Goal: Find specific page/section: Find specific page/section

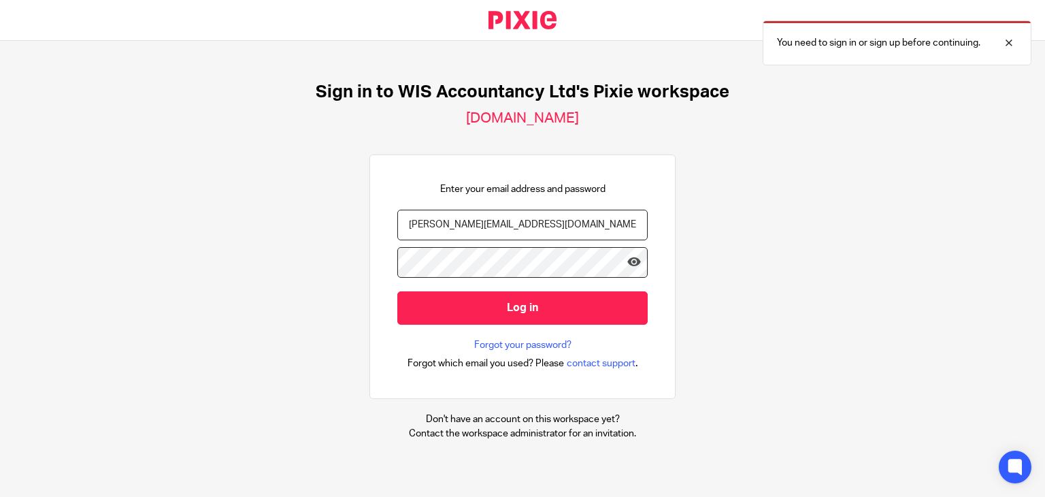
click at [874, 152] on div "Sign in to WIS Accountancy Ltd's Pixie workspace wis.usepixie.net Enter your em…" at bounding box center [522, 261] width 1045 height 440
click at [455, 211] on input "[PERSON_NAME][EMAIL_ADDRESS][DOMAIN_NAME]" at bounding box center [522, 225] width 250 height 31
type input "[PERSON_NAME][EMAIL_ADDRESS][PERSON_NAME][DOMAIN_NAME]"
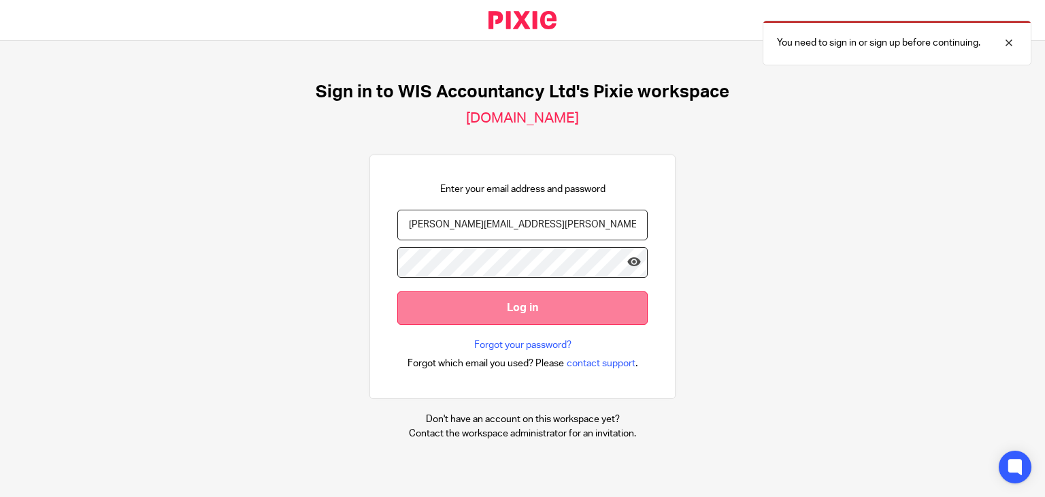
click at [482, 304] on input "Log in" at bounding box center [522, 307] width 250 height 33
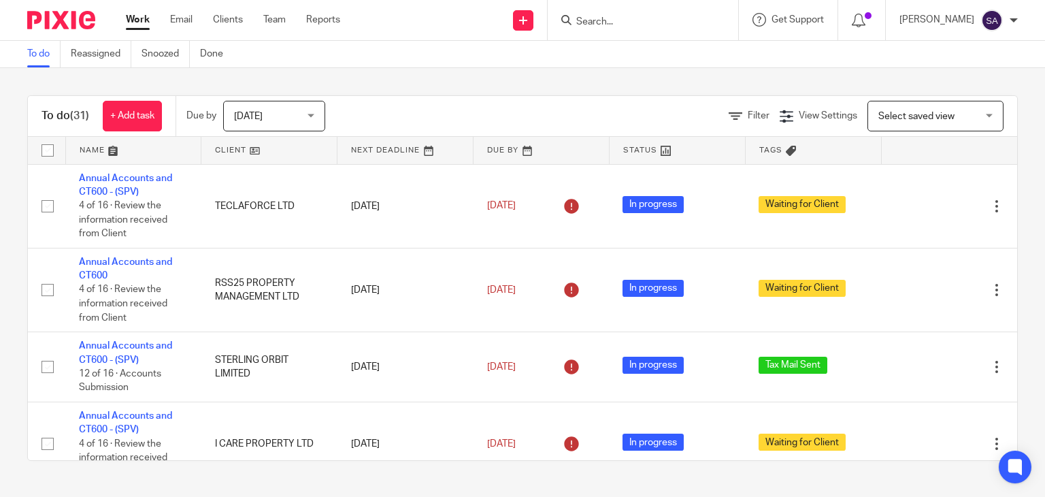
click at [607, 20] on input "Search" at bounding box center [636, 22] width 123 height 12
paste input "DEVMAN PROPERTIES LTD"
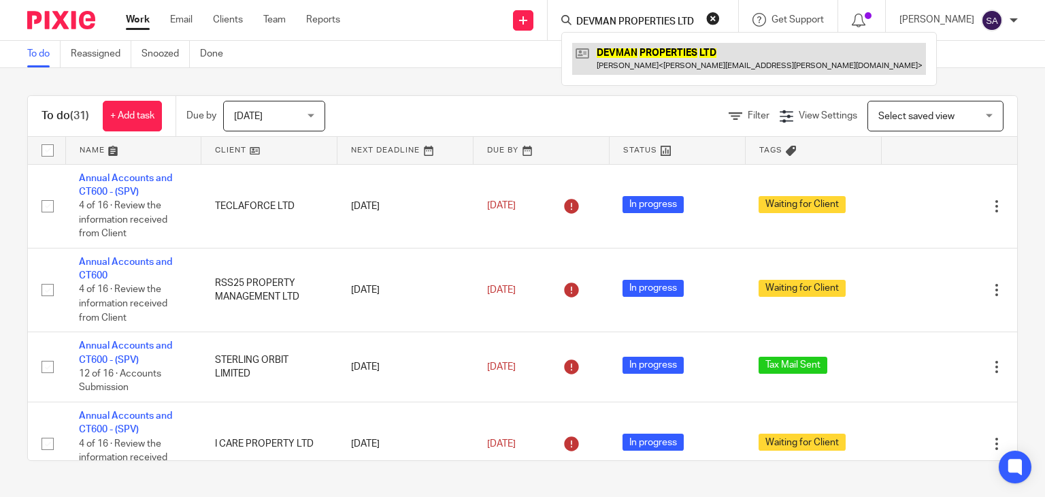
type input "DEVMAN PROPERTIES LTD"
click at [642, 58] on link at bounding box center [749, 58] width 354 height 31
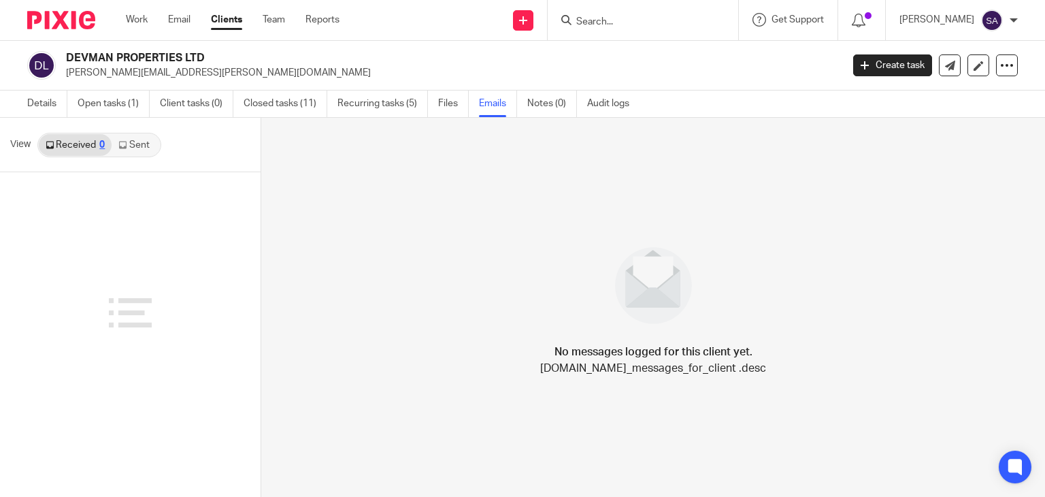
click at [140, 148] on link "Sent" at bounding box center [136, 145] width 48 height 22
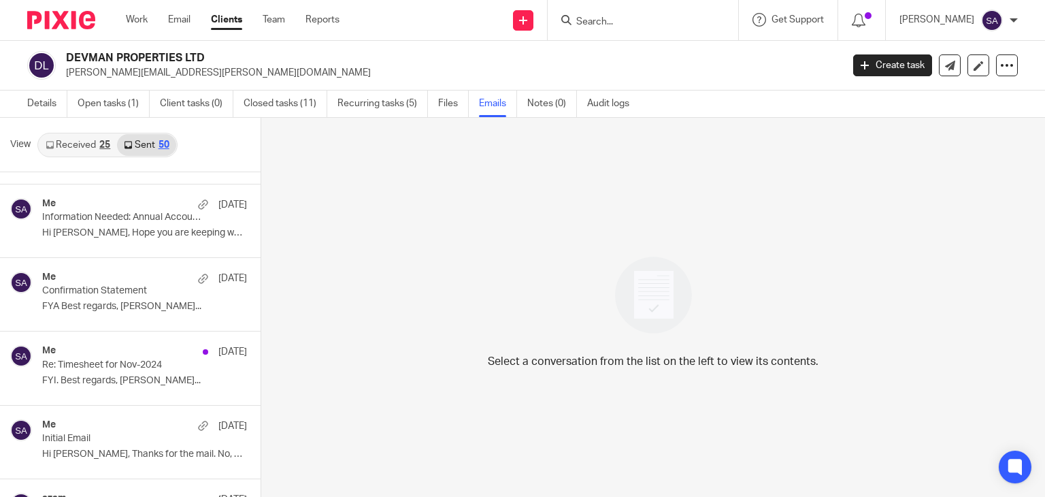
scroll to position [1487, 0]
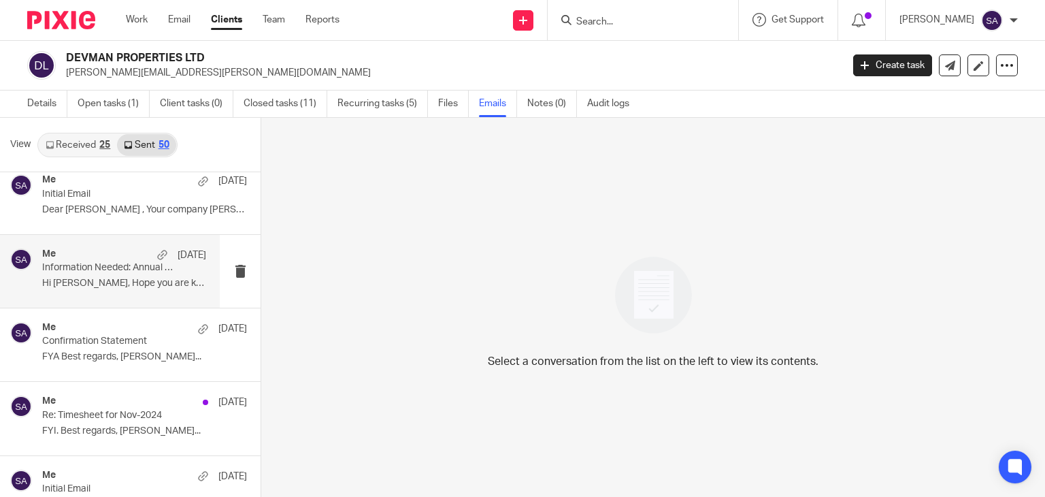
click at [97, 279] on p "Hi [PERSON_NAME], Hope you are keeping well. ..." at bounding box center [124, 284] width 164 height 12
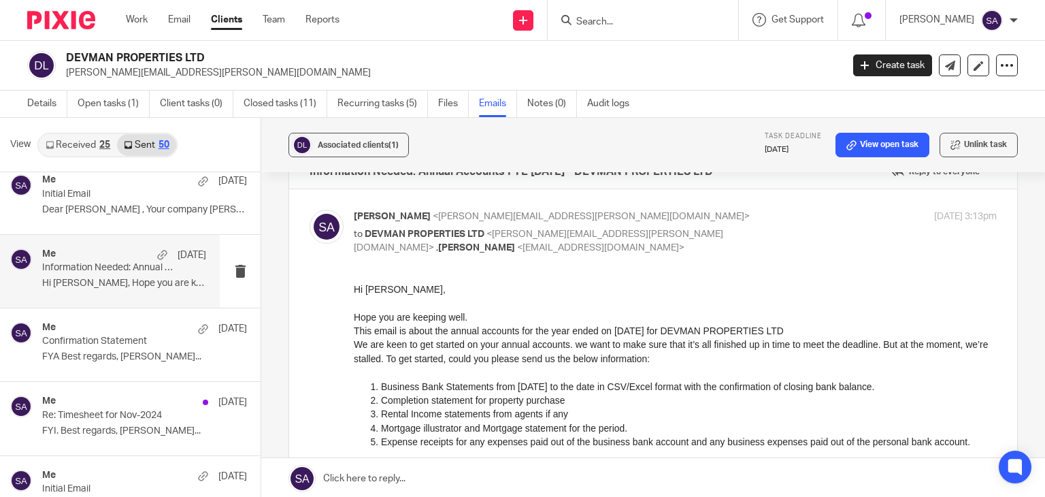
scroll to position [33, 0]
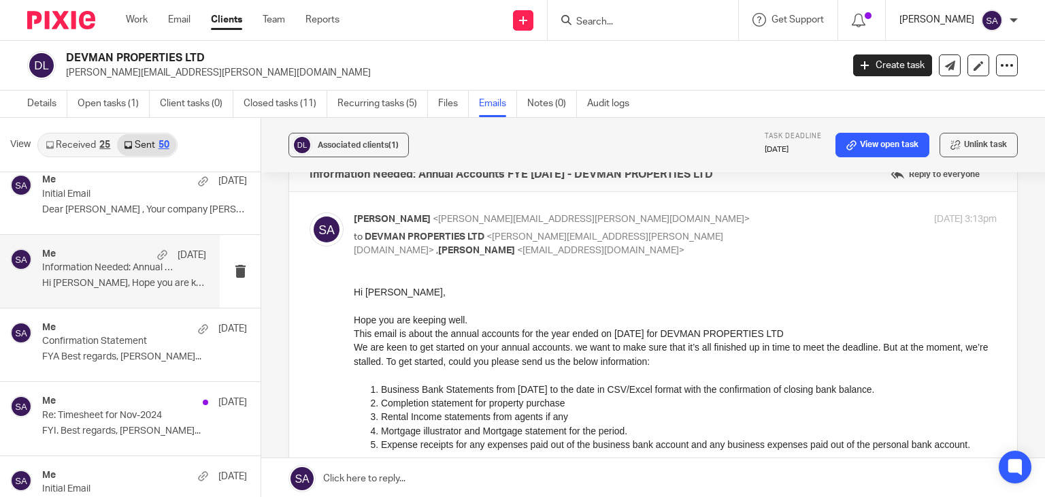
click at [915, 17] on p "[PERSON_NAME]" at bounding box center [937, 20] width 75 height 14
click at [935, 90] on li "Logout" at bounding box center [966, 95] width 90 height 20
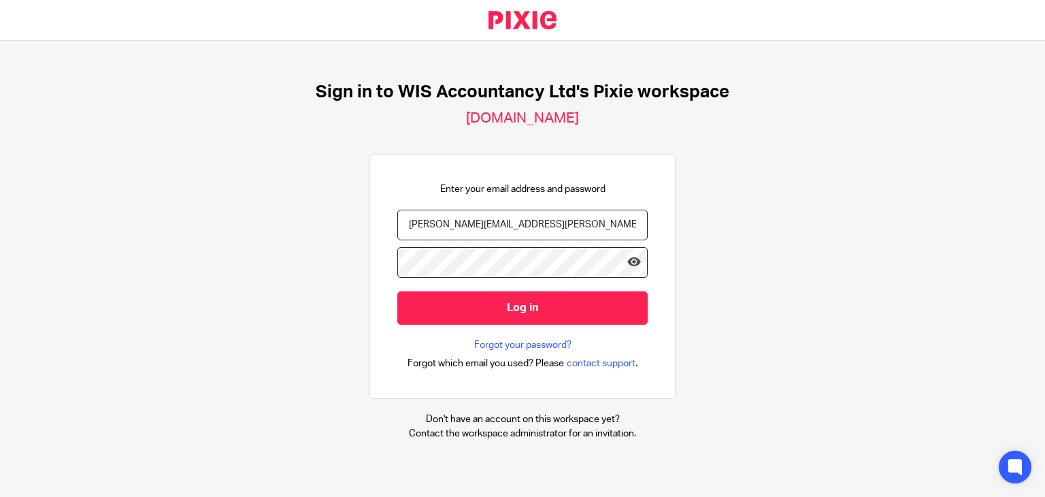
click at [459, 229] on input "[PERSON_NAME][EMAIL_ADDRESS][PERSON_NAME][DOMAIN_NAME]" at bounding box center [522, 225] width 250 height 31
type input "[PERSON_NAME][EMAIL_ADDRESS][DOMAIN_NAME]"
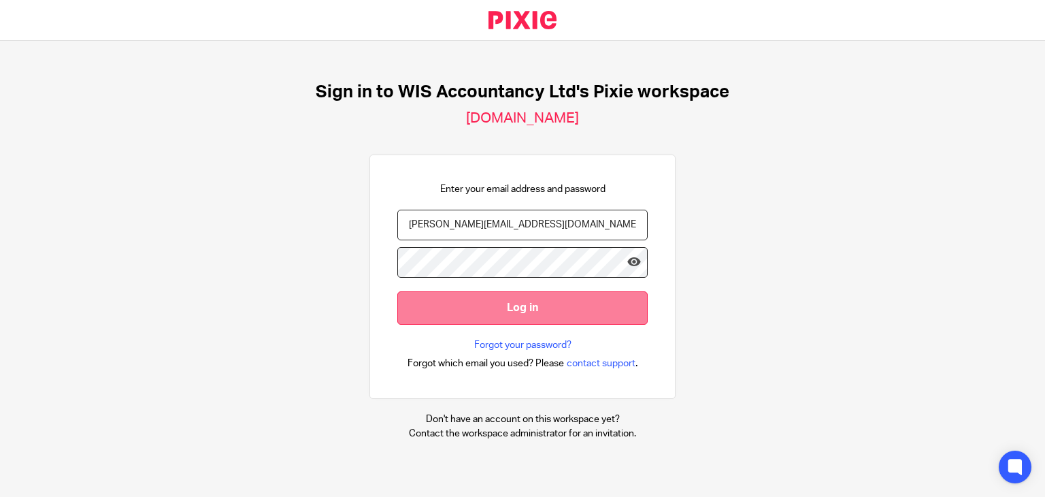
click at [469, 304] on input "Log in" at bounding box center [522, 307] width 250 height 33
